Goal: Information Seeking & Learning: Learn about a topic

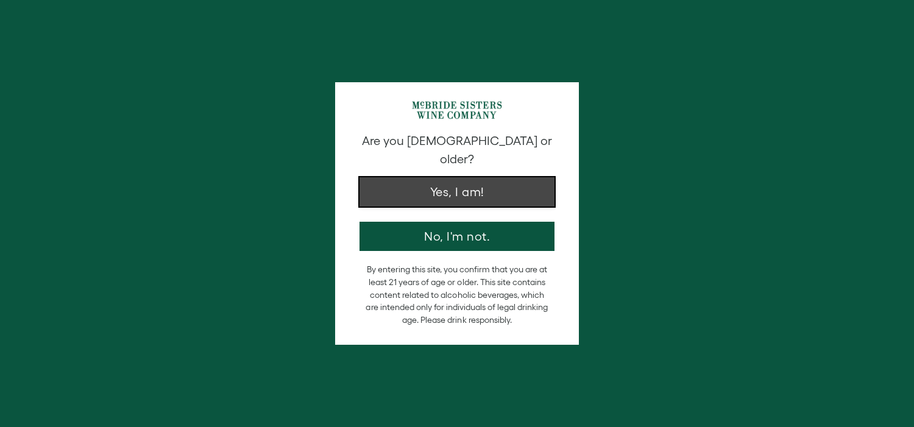
click at [516, 187] on button "Yes, I am!" at bounding box center [457, 191] width 195 height 29
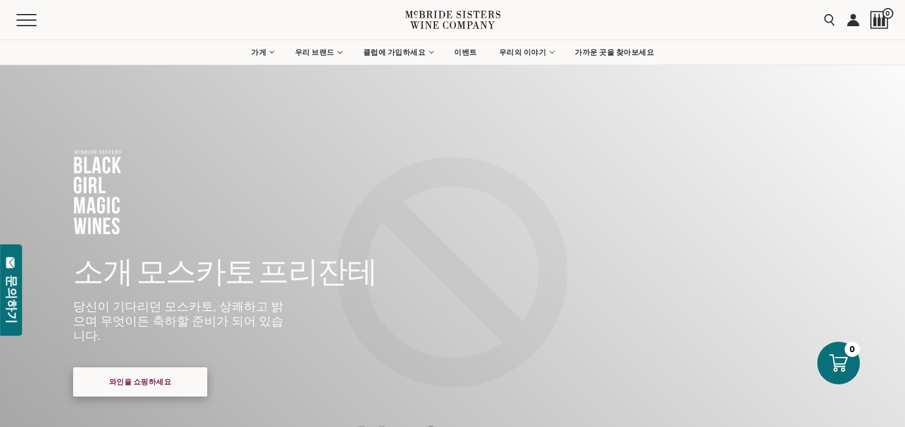
click at [158, 378] on font "와인을 쇼핑하세요" at bounding box center [140, 382] width 63 height 8
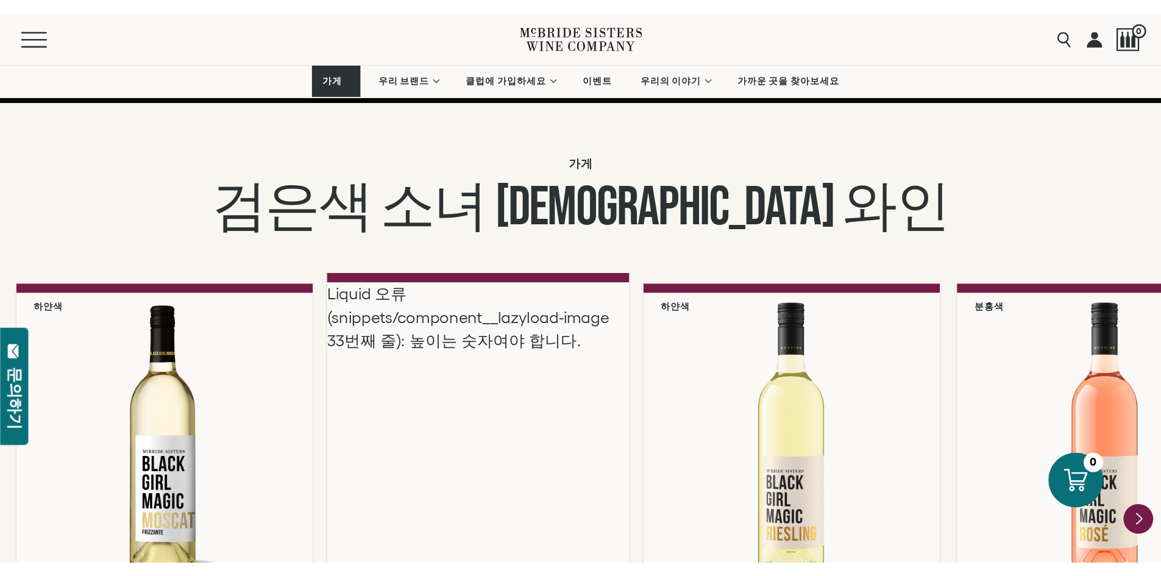
scroll to position [929, 0]
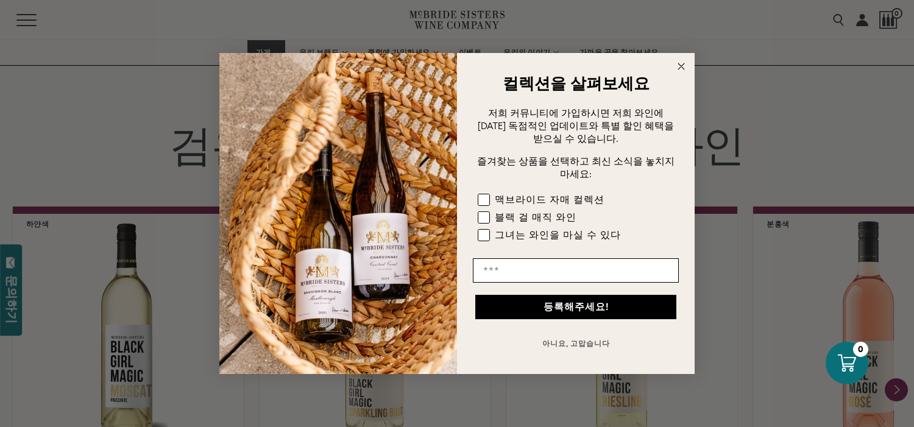
click at [686, 62] on circle "대화 상자 닫기" at bounding box center [682, 67] width 14 height 14
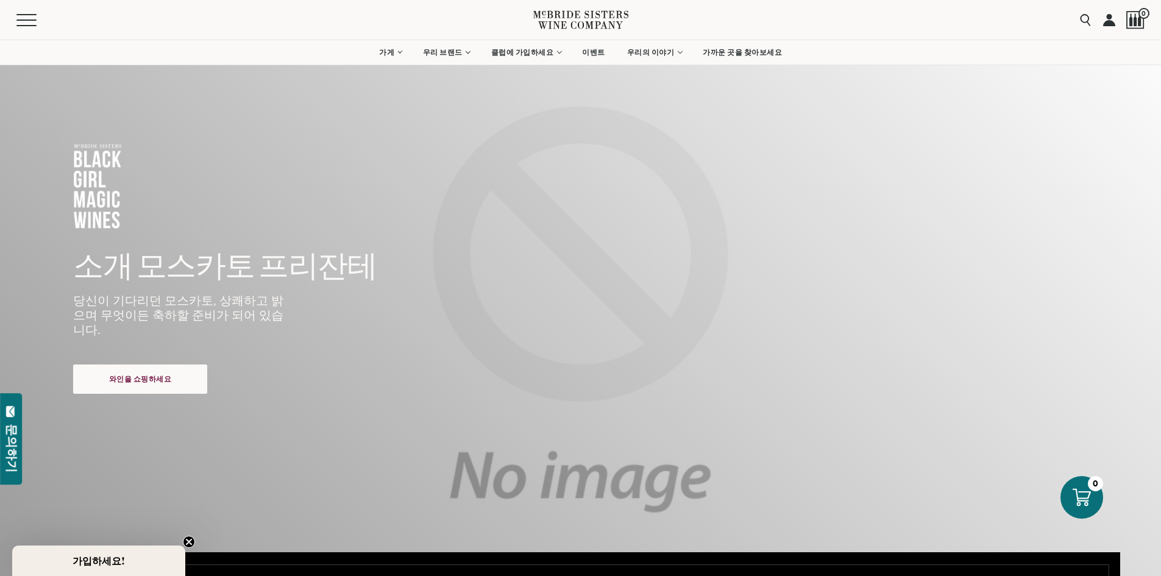
scroll to position [0, 0]
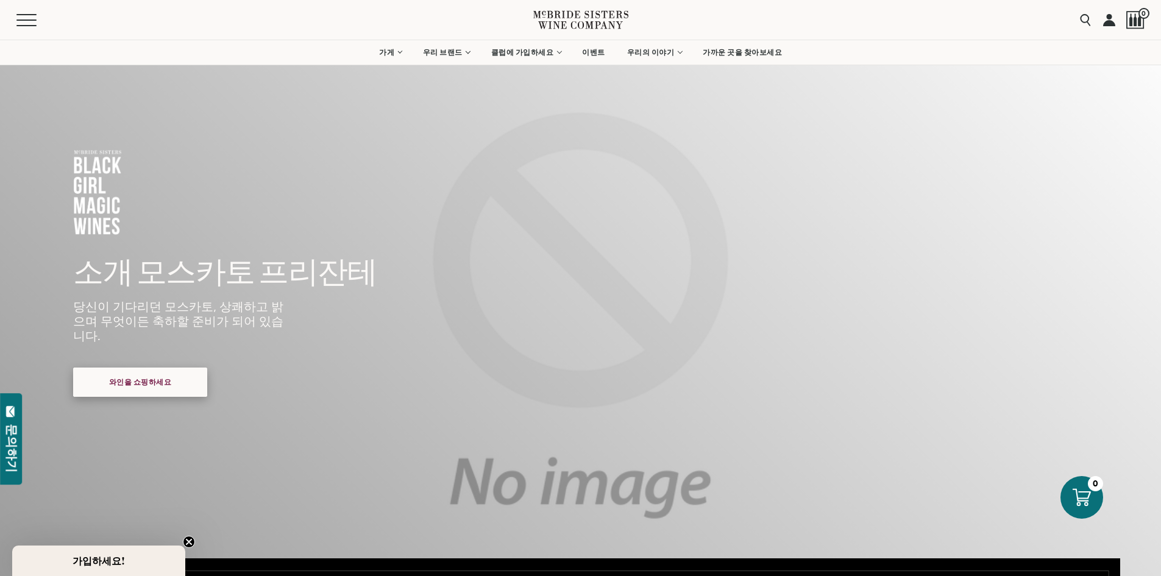
click at [148, 378] on font "와인을 쇼핑하세요" at bounding box center [140, 382] width 63 height 8
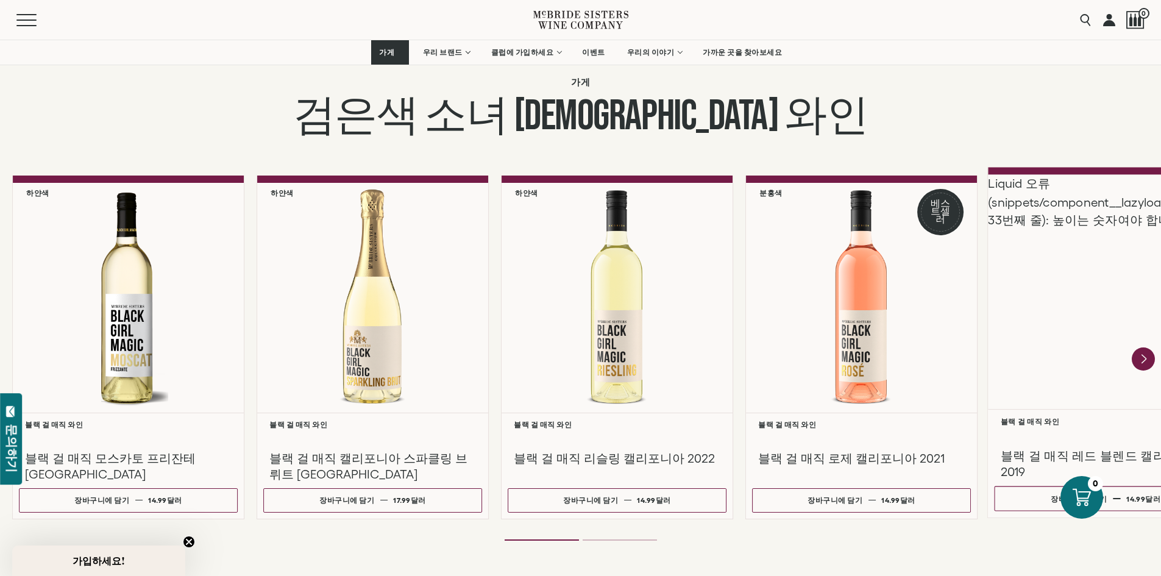
scroll to position [990, 0]
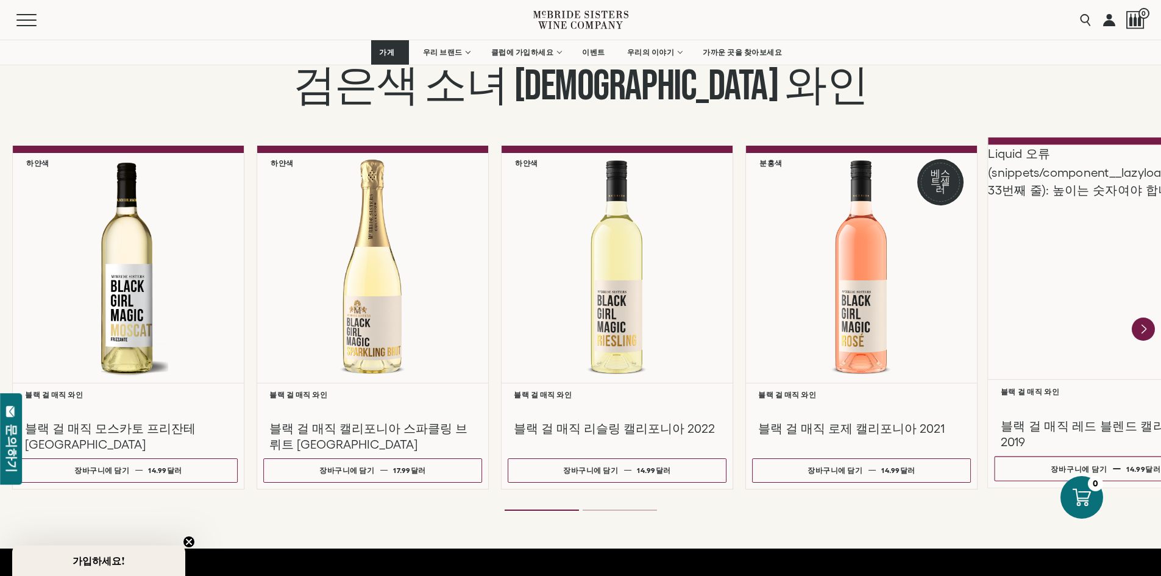
click at [1078, 266] on div "Liquid 오류(snippets/component__lazyload-image 33번째 줄): 높이는 숫자여야 합니다." at bounding box center [1106, 261] width 236 height 235
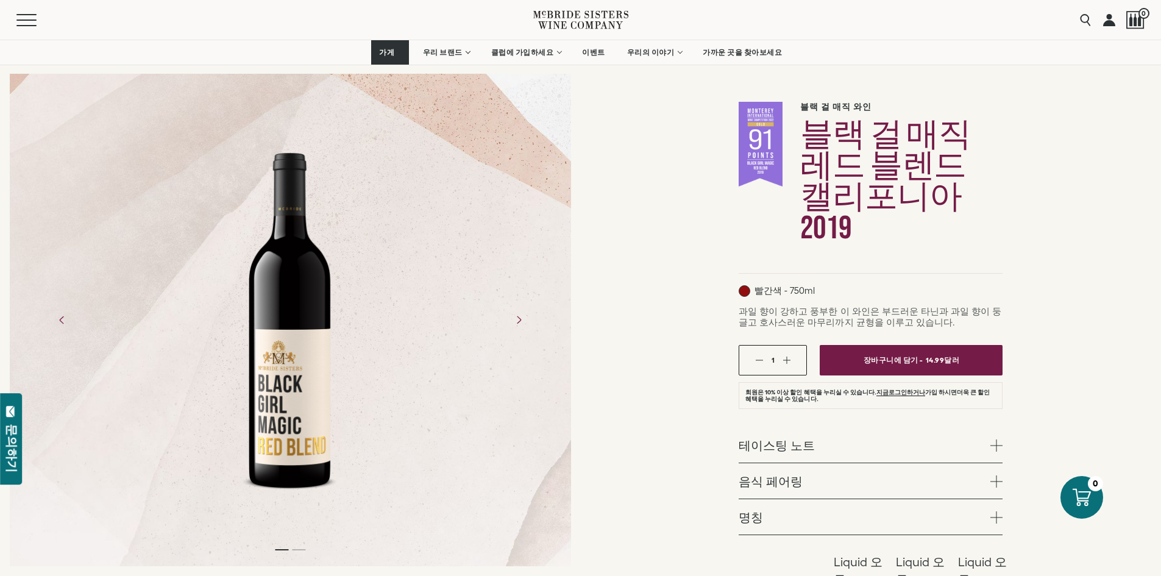
scroll to position [122, 0]
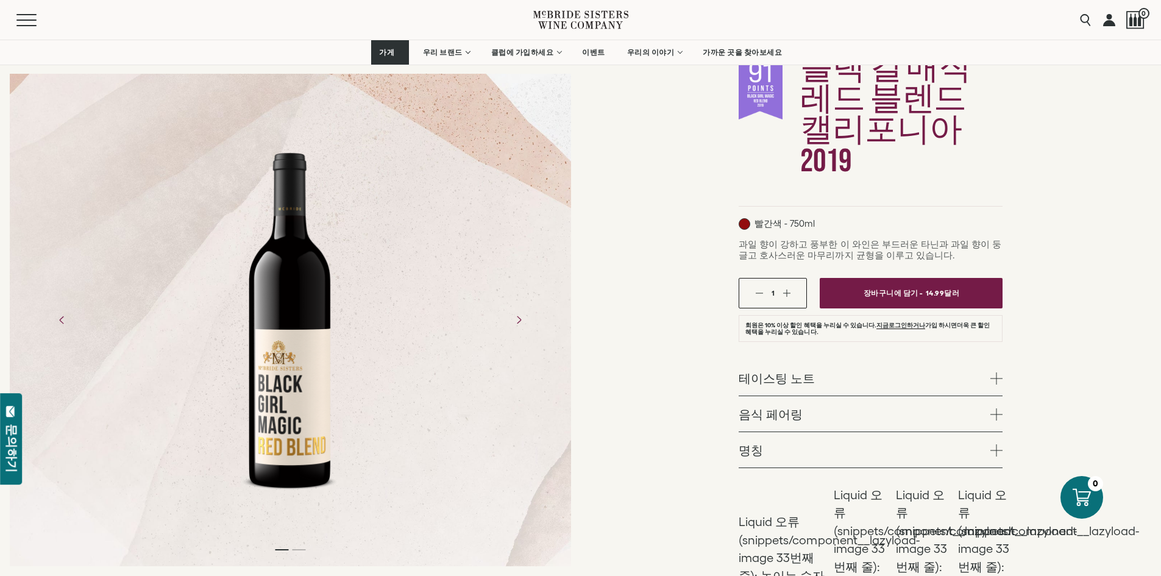
click at [959, 360] on link "테이스팅 노트" at bounding box center [871, 377] width 264 height 35
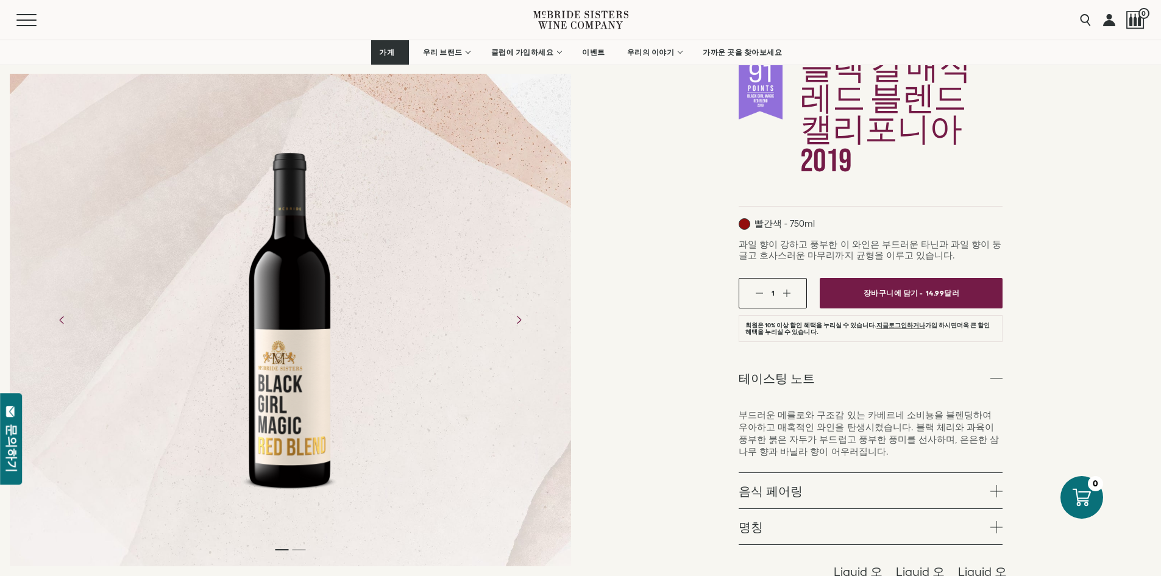
click at [959, 360] on link "테이스팅 노트" at bounding box center [871, 377] width 264 height 35
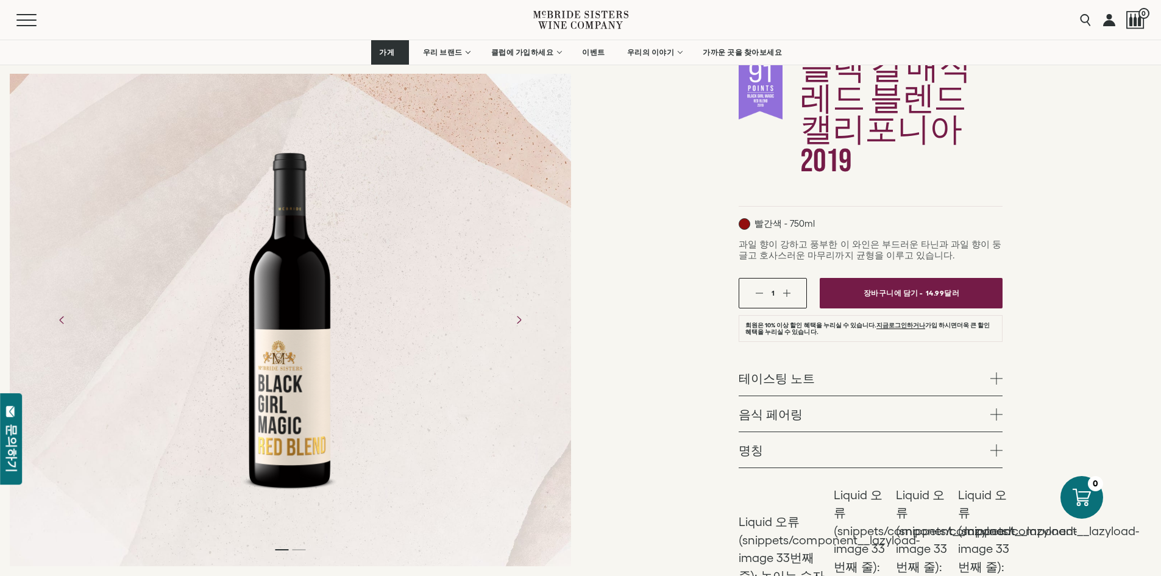
click at [923, 396] on link "음식 페어링" at bounding box center [871, 413] width 264 height 35
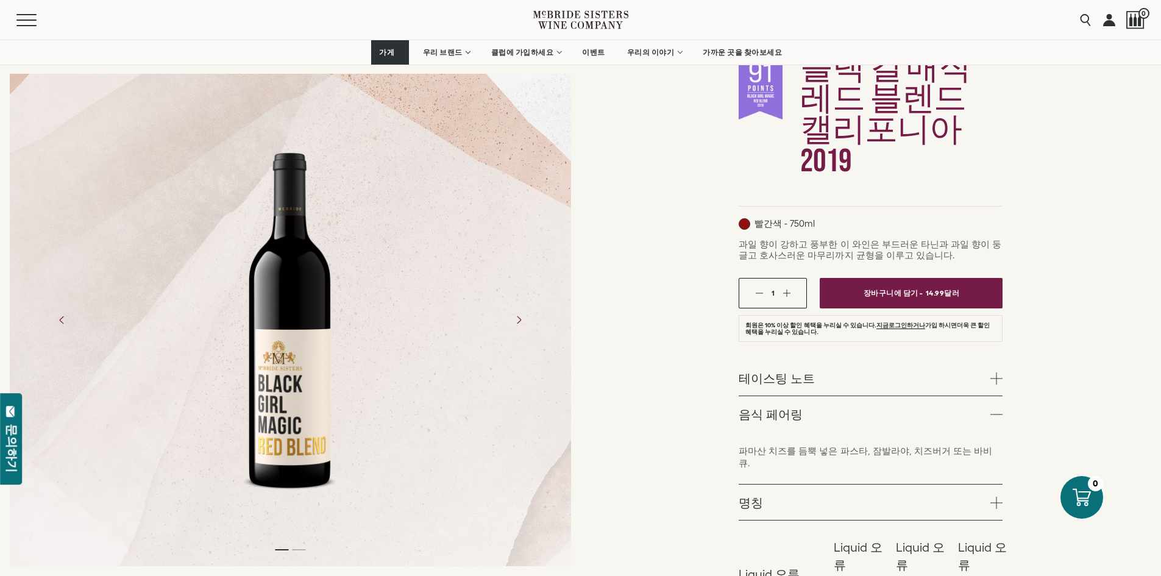
click at [923, 396] on link "음식 페어링" at bounding box center [871, 413] width 264 height 35
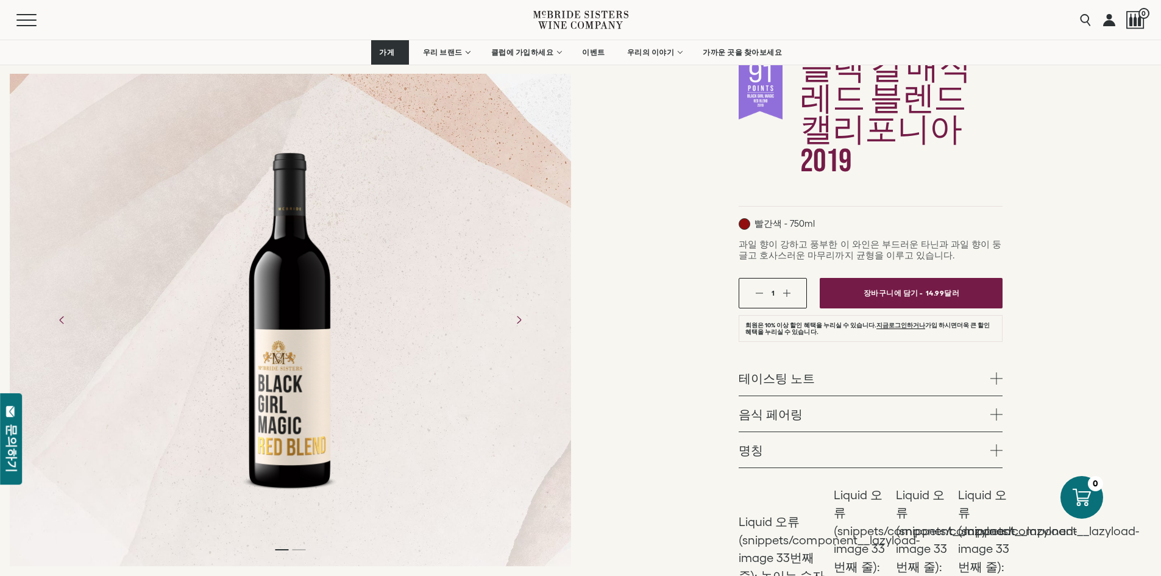
click at [913, 432] on link "명칭" at bounding box center [871, 449] width 264 height 35
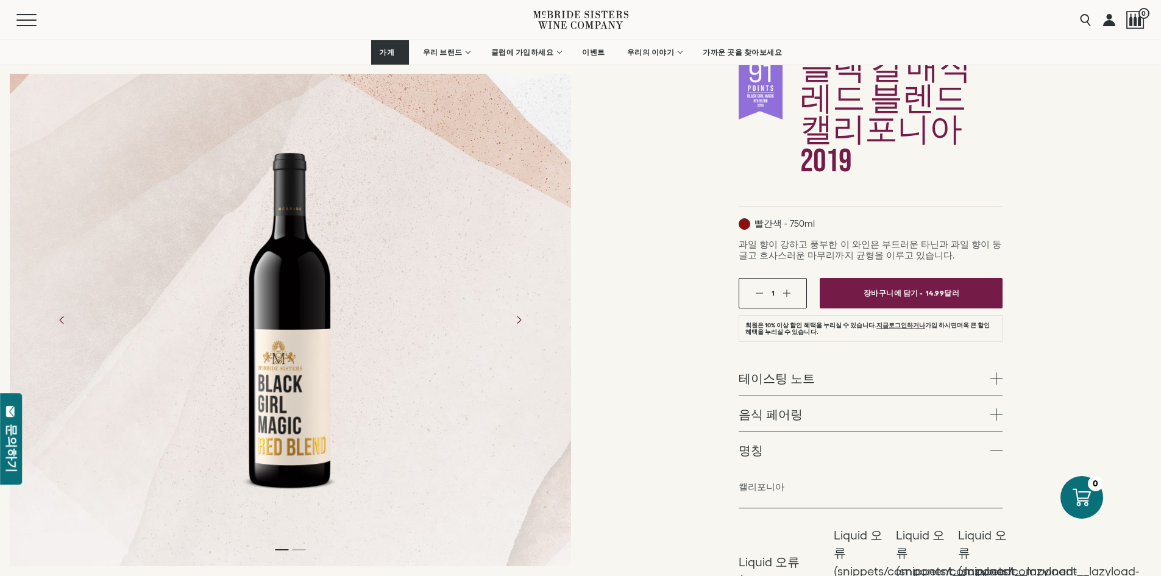
click at [913, 432] on link "명칭" at bounding box center [871, 449] width 264 height 35
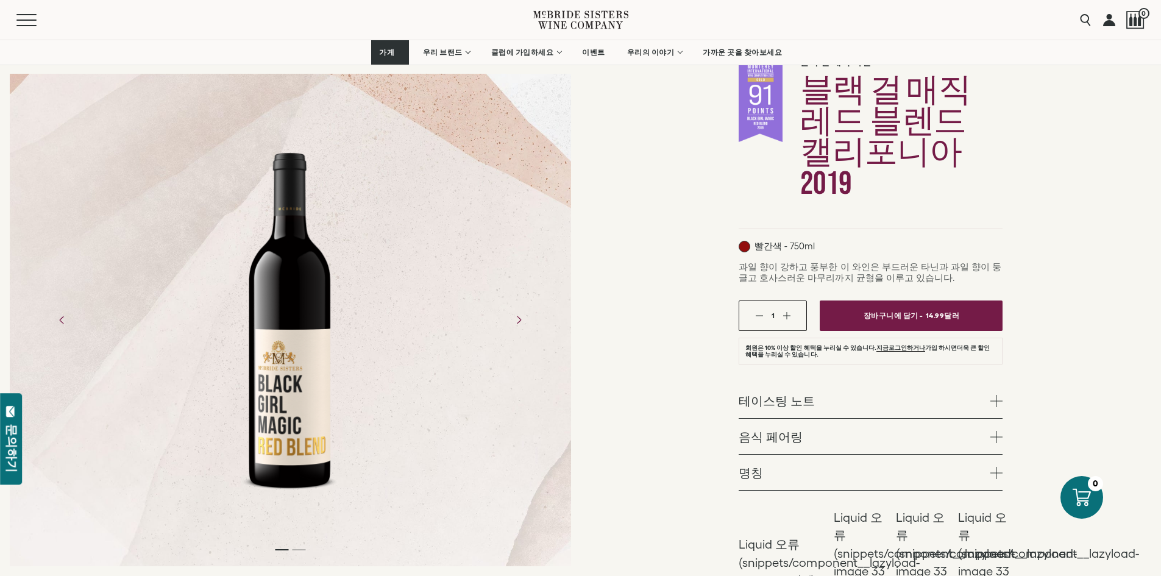
scroll to position [0, 0]
